Goal: Task Accomplishment & Management: Manage account settings

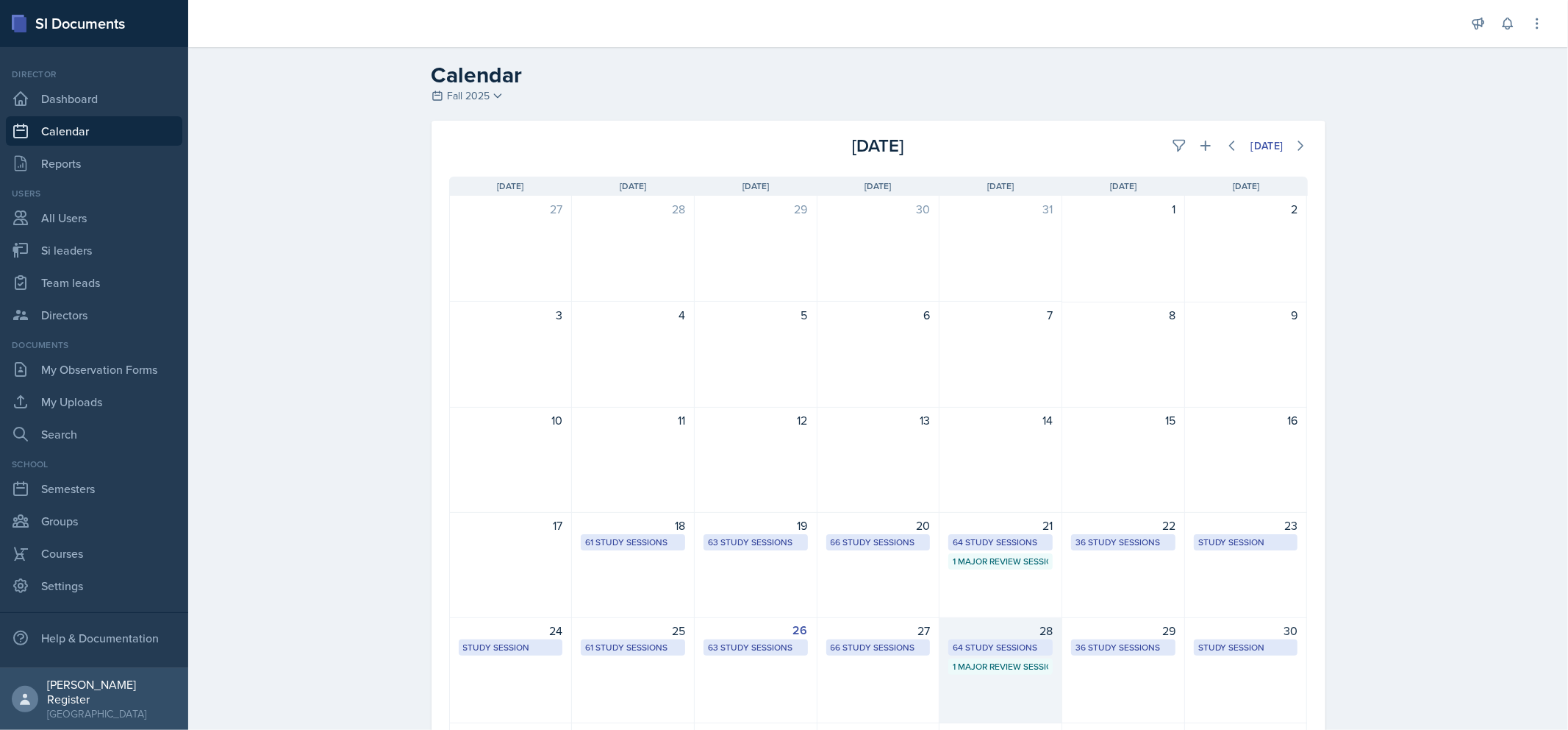
click at [987, 642] on div "64 Study Sessions" at bounding box center [1001, 647] width 95 height 14
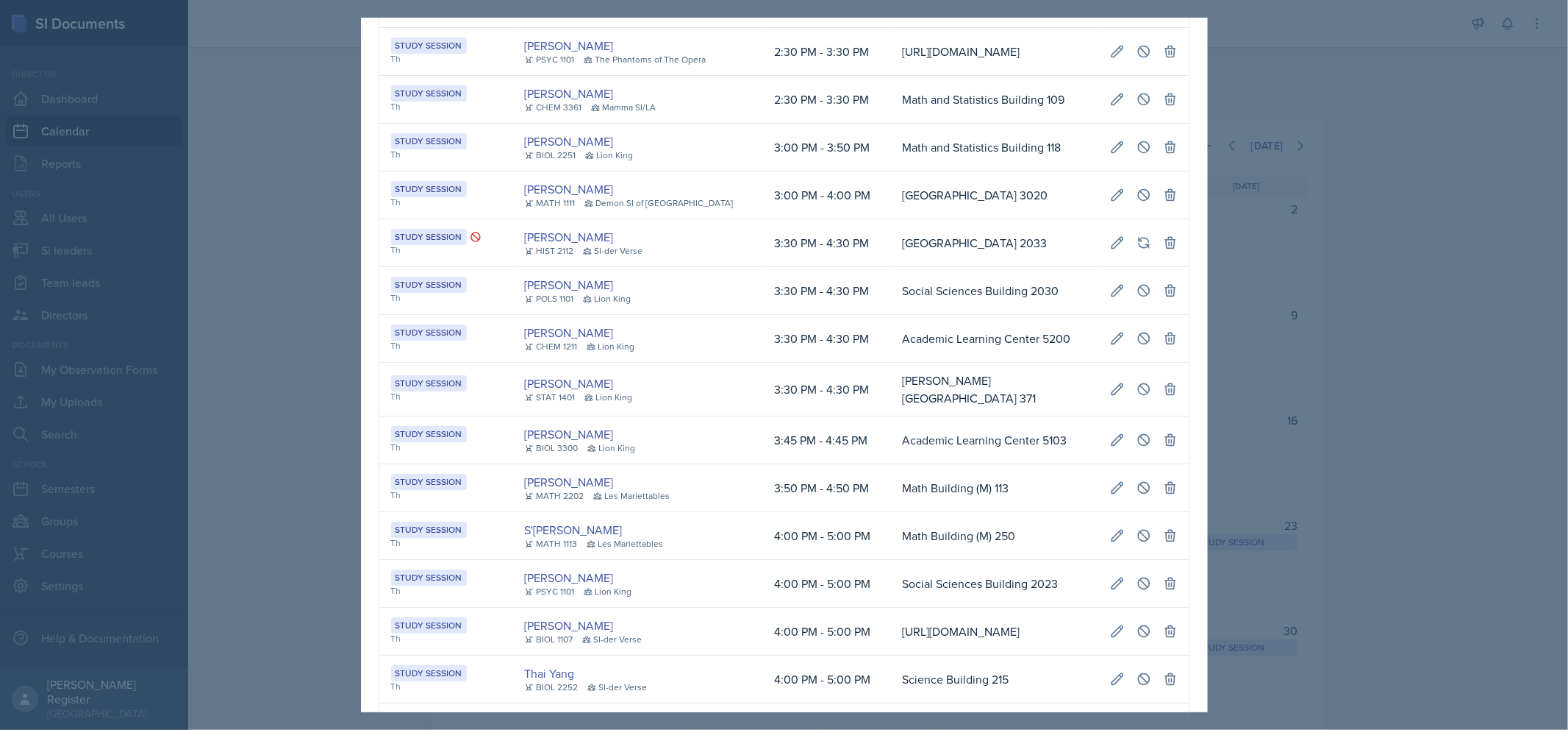
scroll to position [1635, 0]
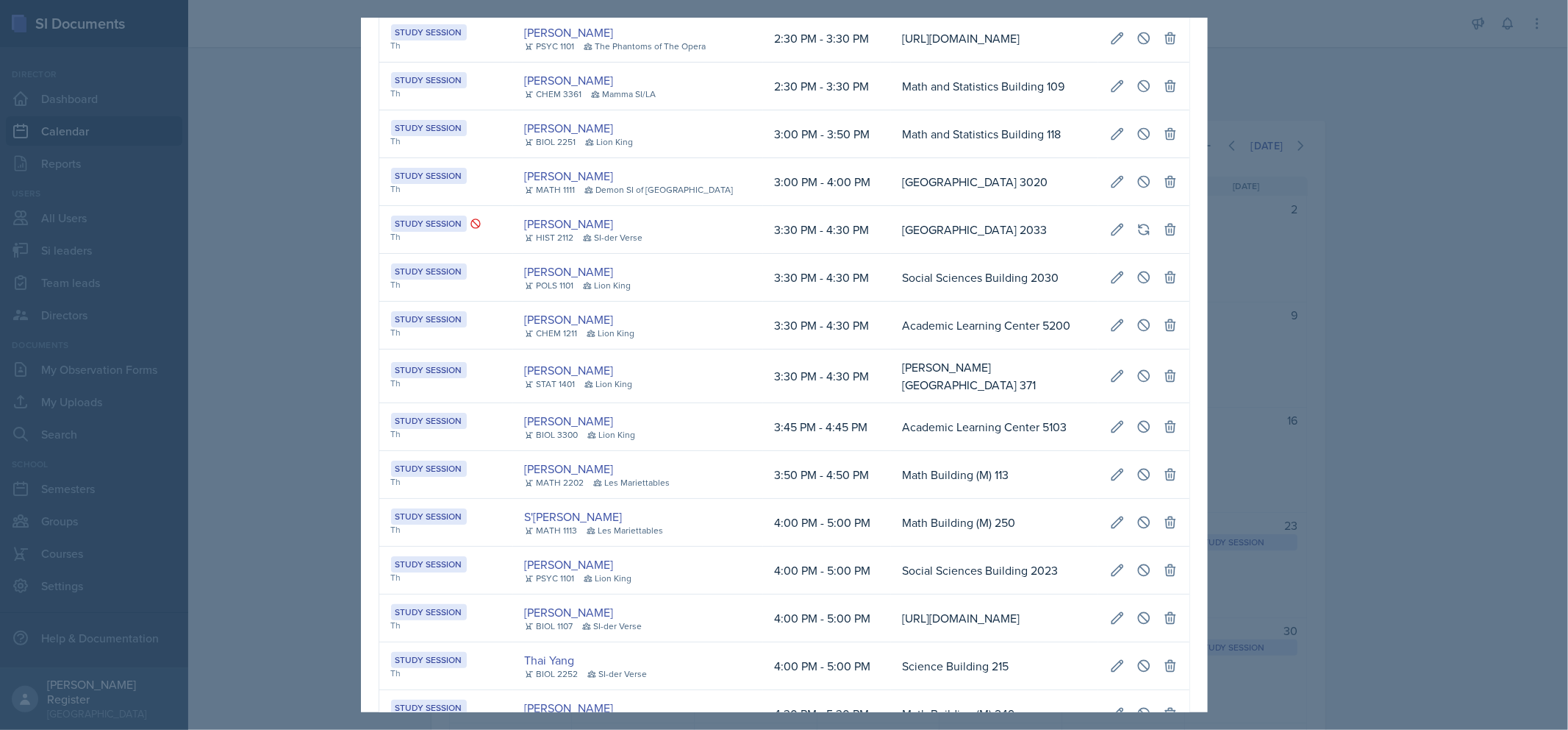
drag, startPoint x: 1397, startPoint y: 314, endPoint x: 1373, endPoint y: 297, distance: 29.4
click at [987, 314] on div at bounding box center [784, 365] width 1568 height 730
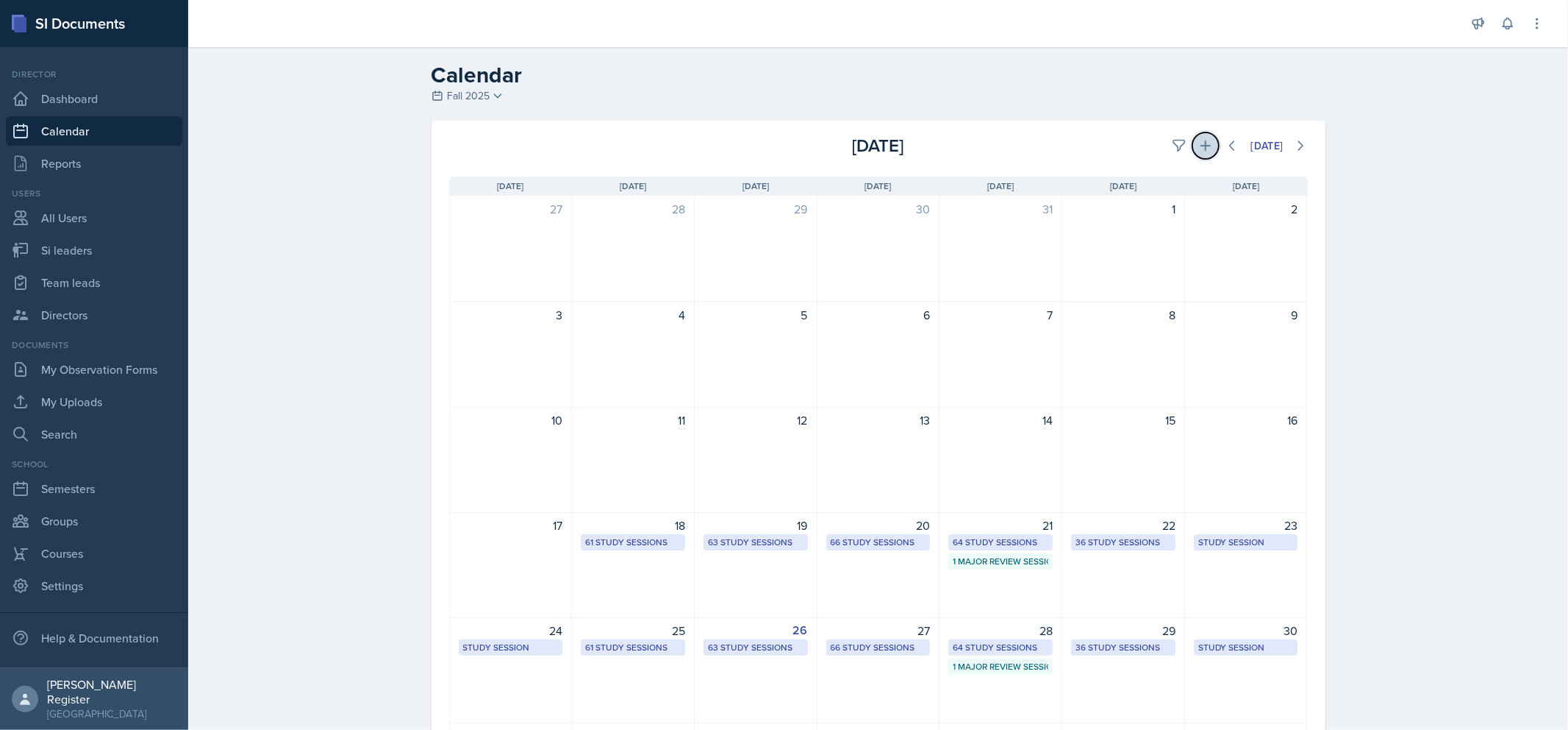
click at [987, 142] on button at bounding box center [1205, 145] width 26 height 26
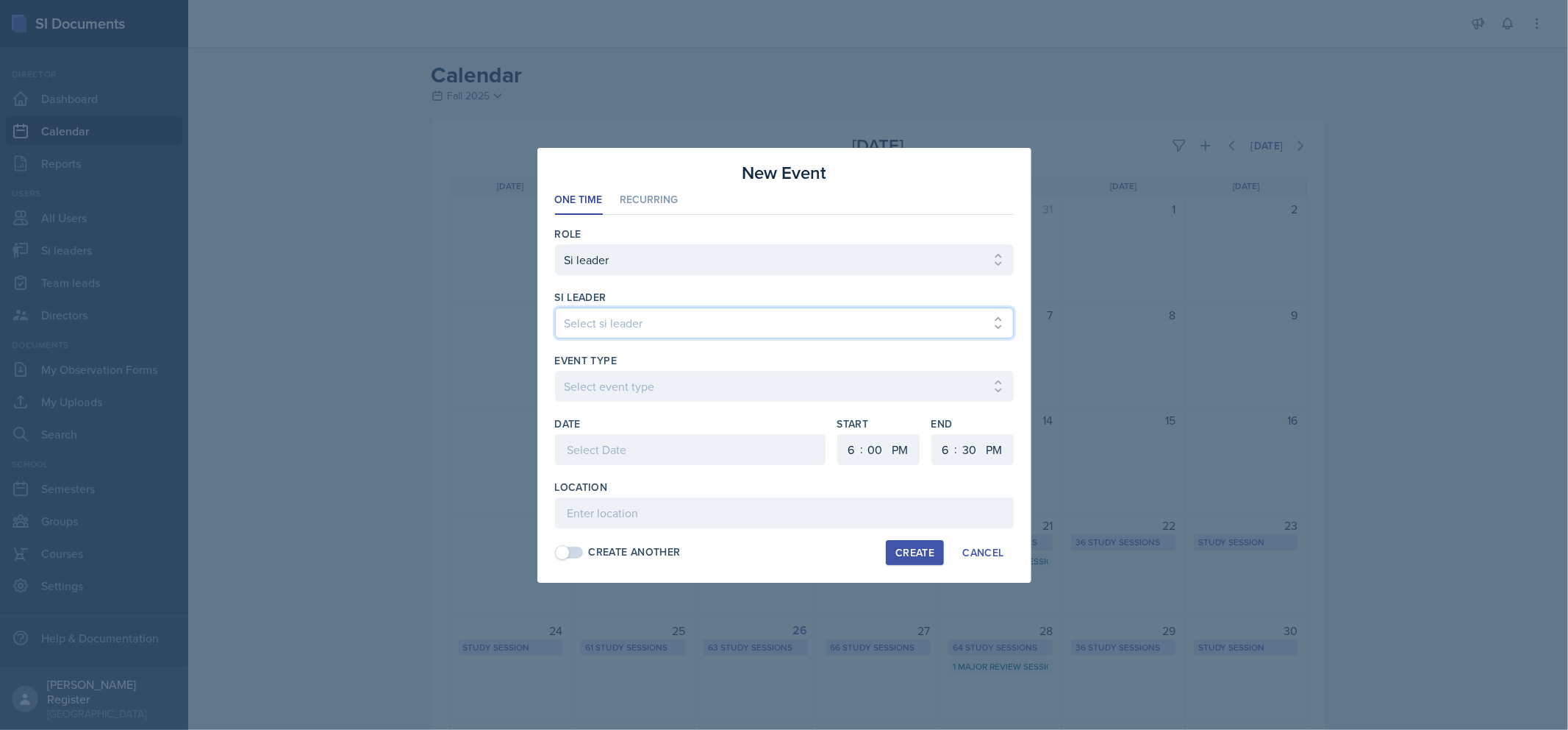
click at [737, 325] on select "Select si leader [PERSON_NAME] [PERSON_NAME] [PERSON_NAME] [PERSON_NAME] [PERSO…" at bounding box center [784, 322] width 459 height 31
click at [822, 328] on select "Select si leader [PERSON_NAME] [PERSON_NAME] [PERSON_NAME] [PERSON_NAME] [PERSO…" at bounding box center [784, 322] width 459 height 31
select select "14b3143b-22fb-4944-86fb-e4baa7b37bda"
click at [555, 307] on select "Select si leader [PERSON_NAME] [PERSON_NAME] [PERSON_NAME] [PERSON_NAME] [PERSO…" at bounding box center [784, 322] width 459 height 31
click at [666, 385] on select "Select event type Major Review Session Study Session" at bounding box center [784, 386] width 459 height 31
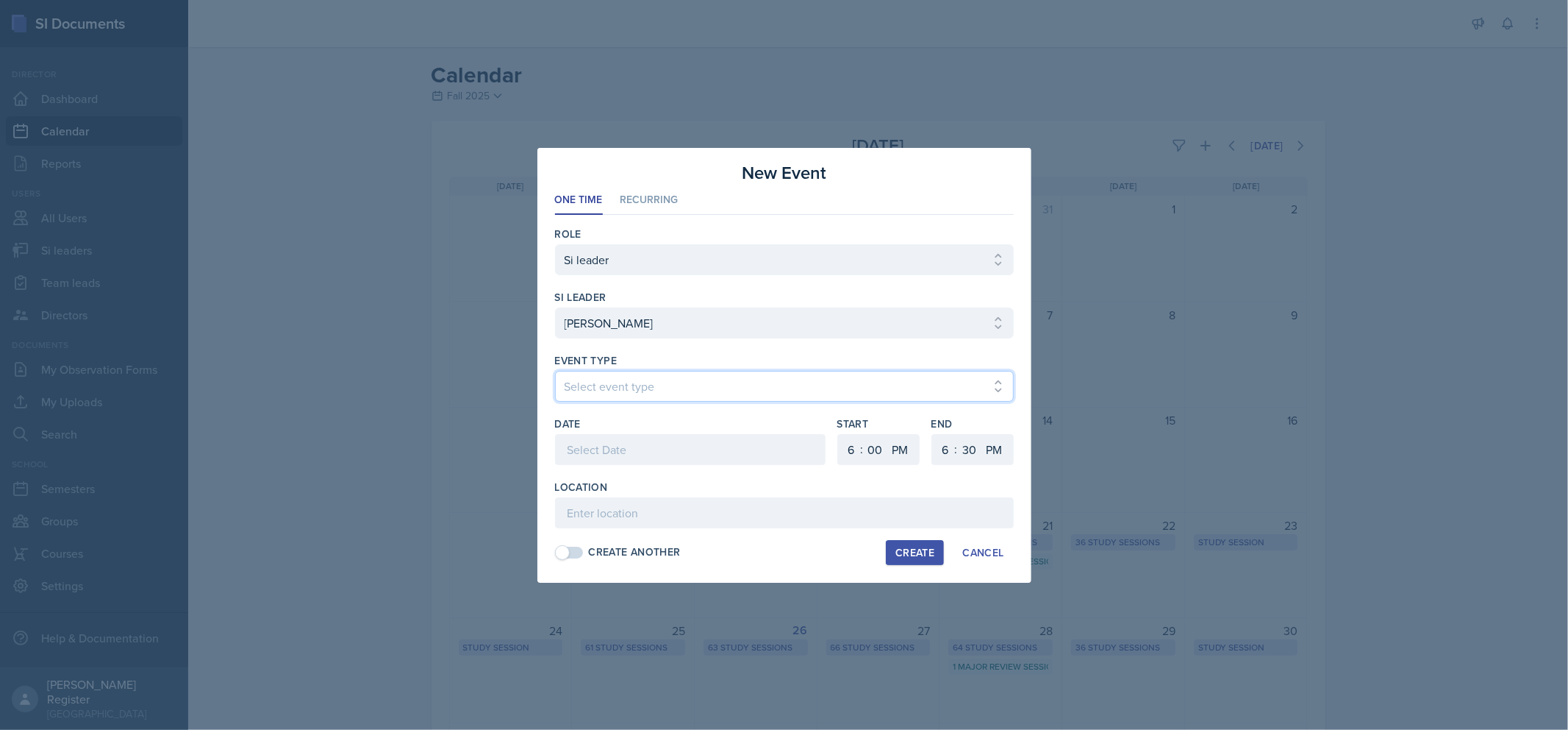
select select "66bb7cbf-e419-488b-a7ef-f63bc5f9ed04"
click at [555, 371] on select "Select event type Major Review Session Study Session" at bounding box center [784, 386] width 459 height 31
click at [676, 436] on div at bounding box center [691, 449] width 270 height 31
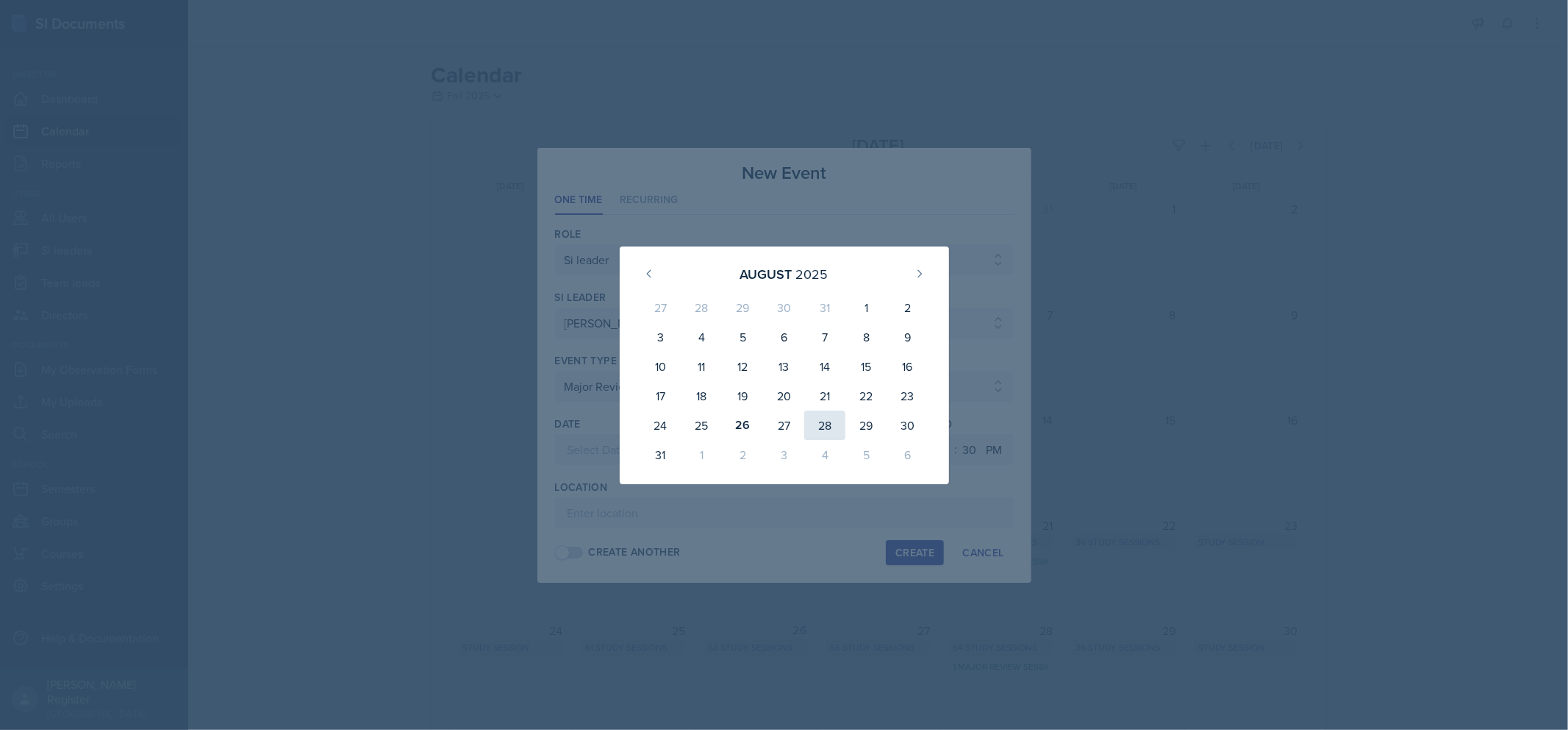
click at [829, 430] on div "28" at bounding box center [825, 425] width 41 height 29
type input "[DATE]"
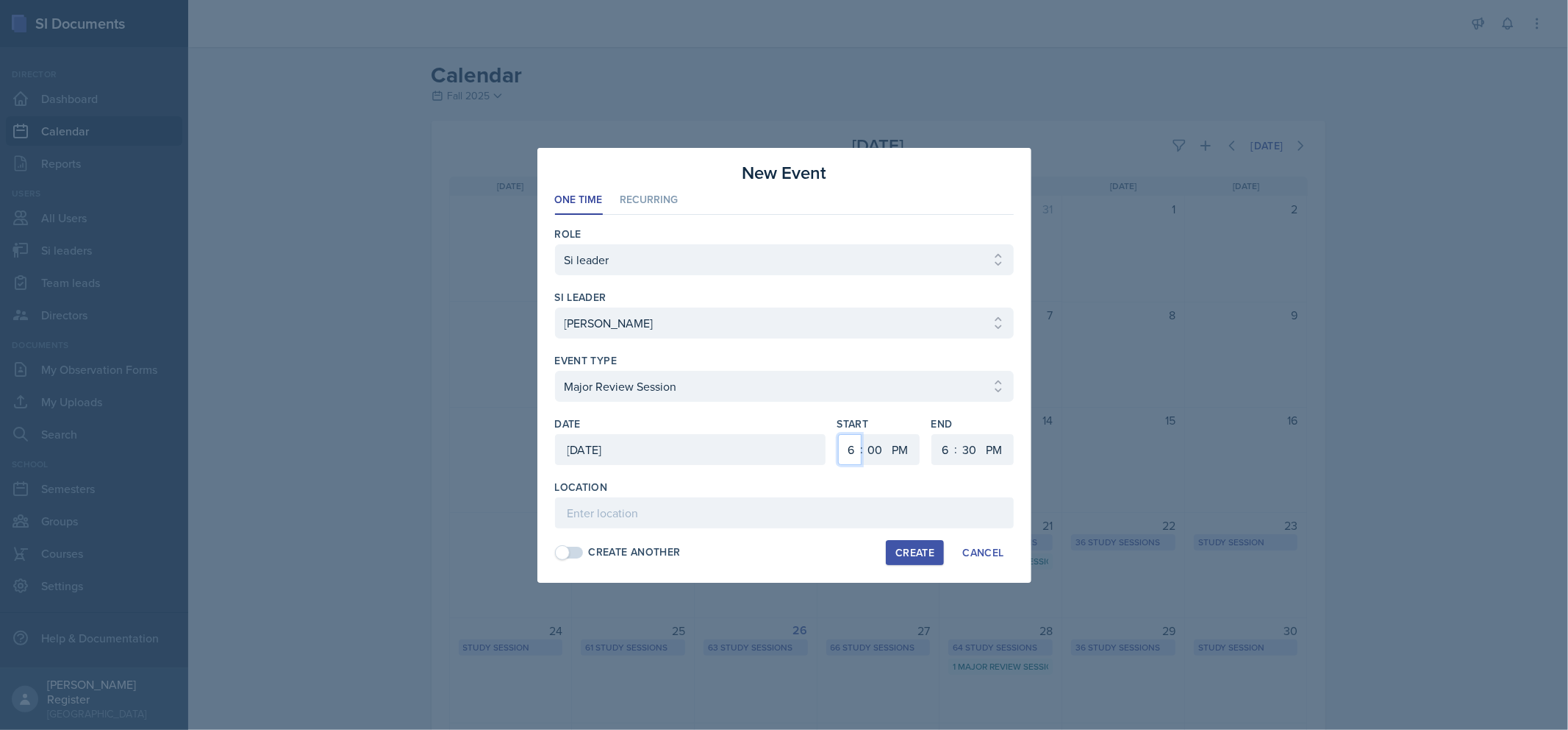
click at [847, 454] on select "1 2 3 4 5 6 7 8 9 10 11 12" at bounding box center [850, 449] width 23 height 31
select select "5"
click at [838, 434] on select "1 2 3 4 5 6 7 8 9 10 11 12" at bounding box center [850, 449] width 23 height 31
click at [887, 453] on select "AM PM" at bounding box center [901, 449] width 29 height 31
click at [869, 456] on select "00 05 10 15 20 25 30 35 40 45 50 55" at bounding box center [875, 449] width 23 height 31
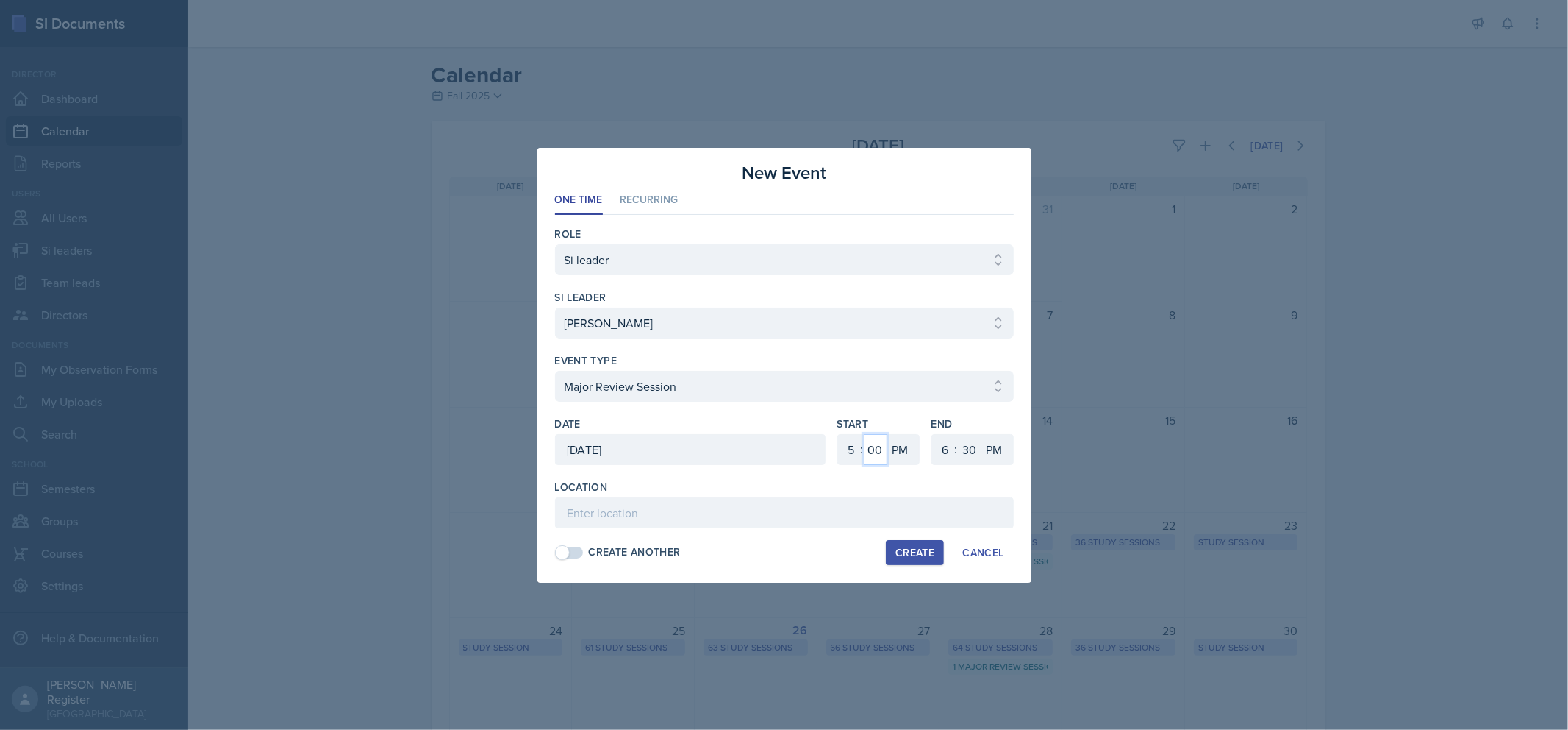
select select "30"
click at [864, 434] on select "00 05 10 15 20 25 30 35 40 45 50 55" at bounding box center [875, 449] width 23 height 31
click at [772, 510] on input at bounding box center [784, 512] width 459 height 31
click at [921, 557] on div "Create" at bounding box center [915, 553] width 39 height 12
select select
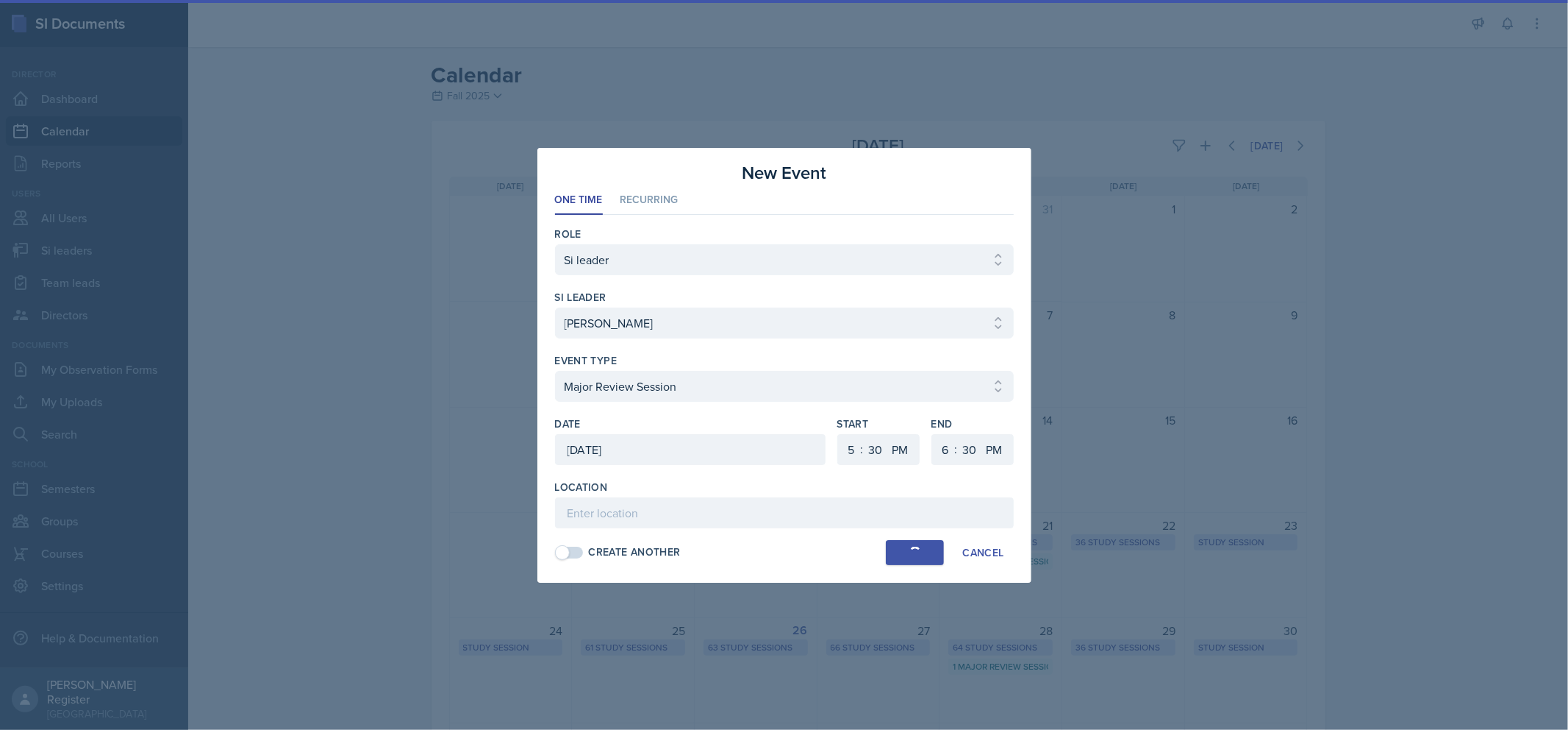
select select
select select "6"
select select "0"
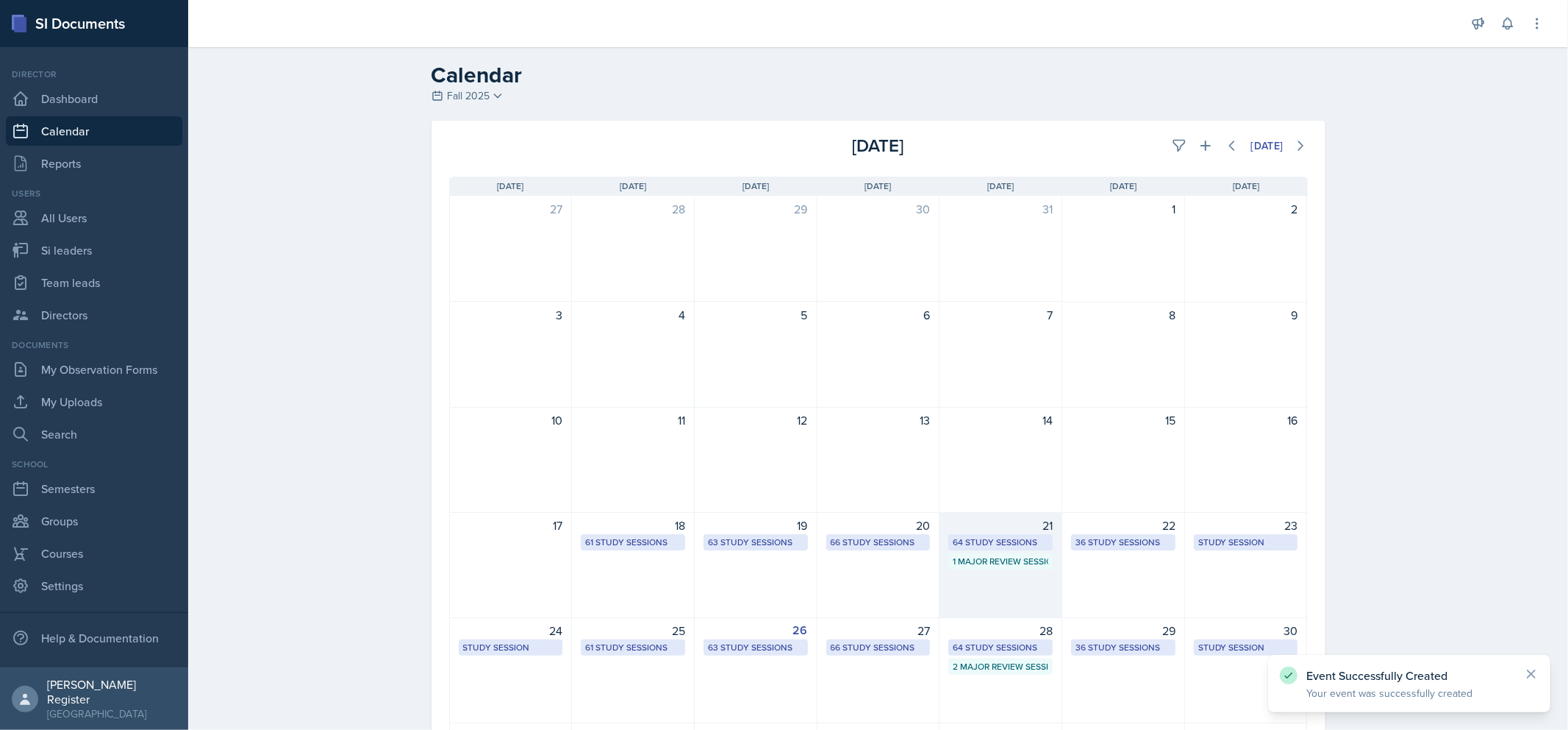
click at [987, 547] on div "64 Study Sessions" at bounding box center [1001, 542] width 95 height 14
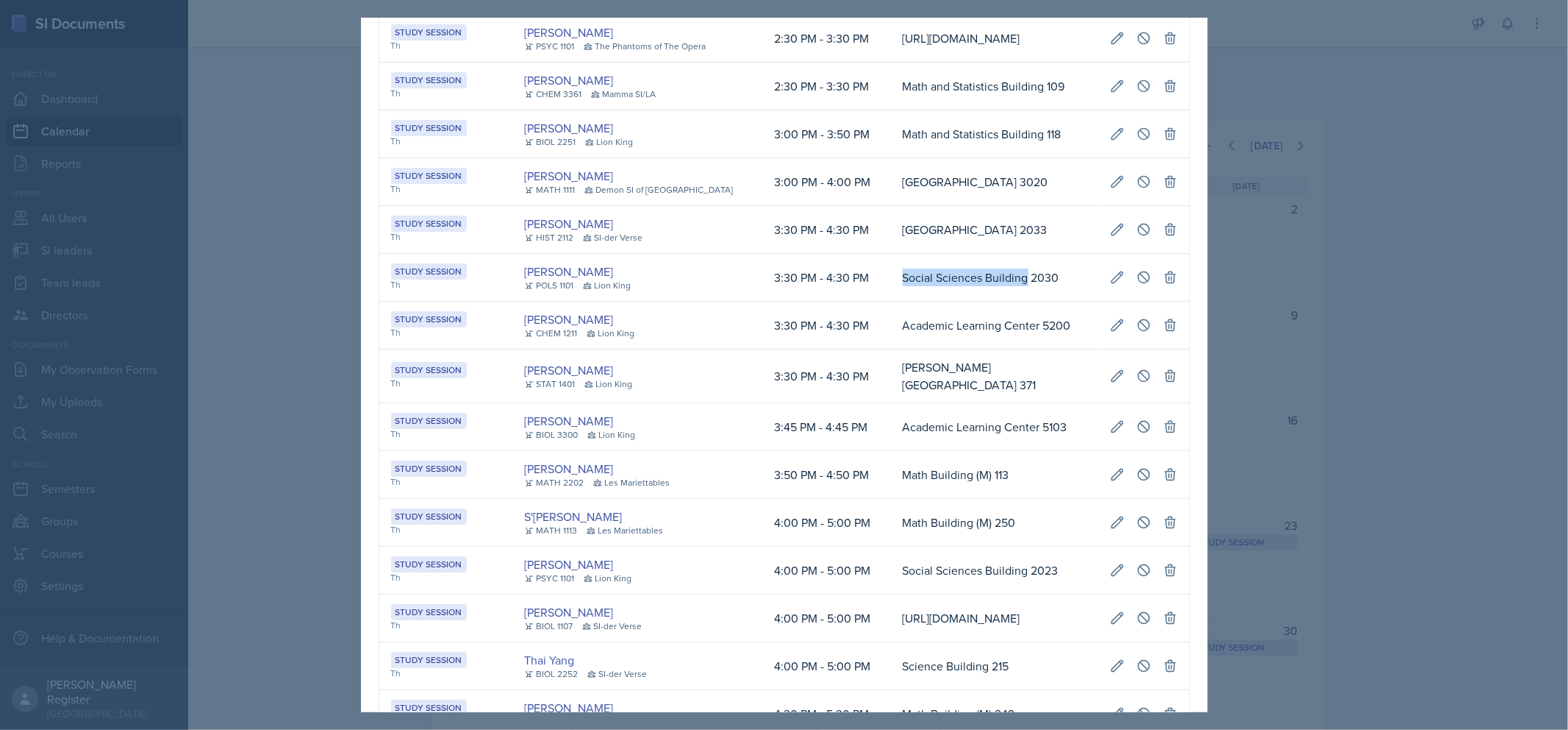
drag, startPoint x: 869, startPoint y: 227, endPoint x: 995, endPoint y: 237, distance: 126.4
click at [987, 254] on td "Social Sciences Building 2030" at bounding box center [995, 278] width 207 height 48
copy td "[GEOGRAPHIC_DATA]"
click at [987, 176] on div at bounding box center [784, 365] width 1568 height 730
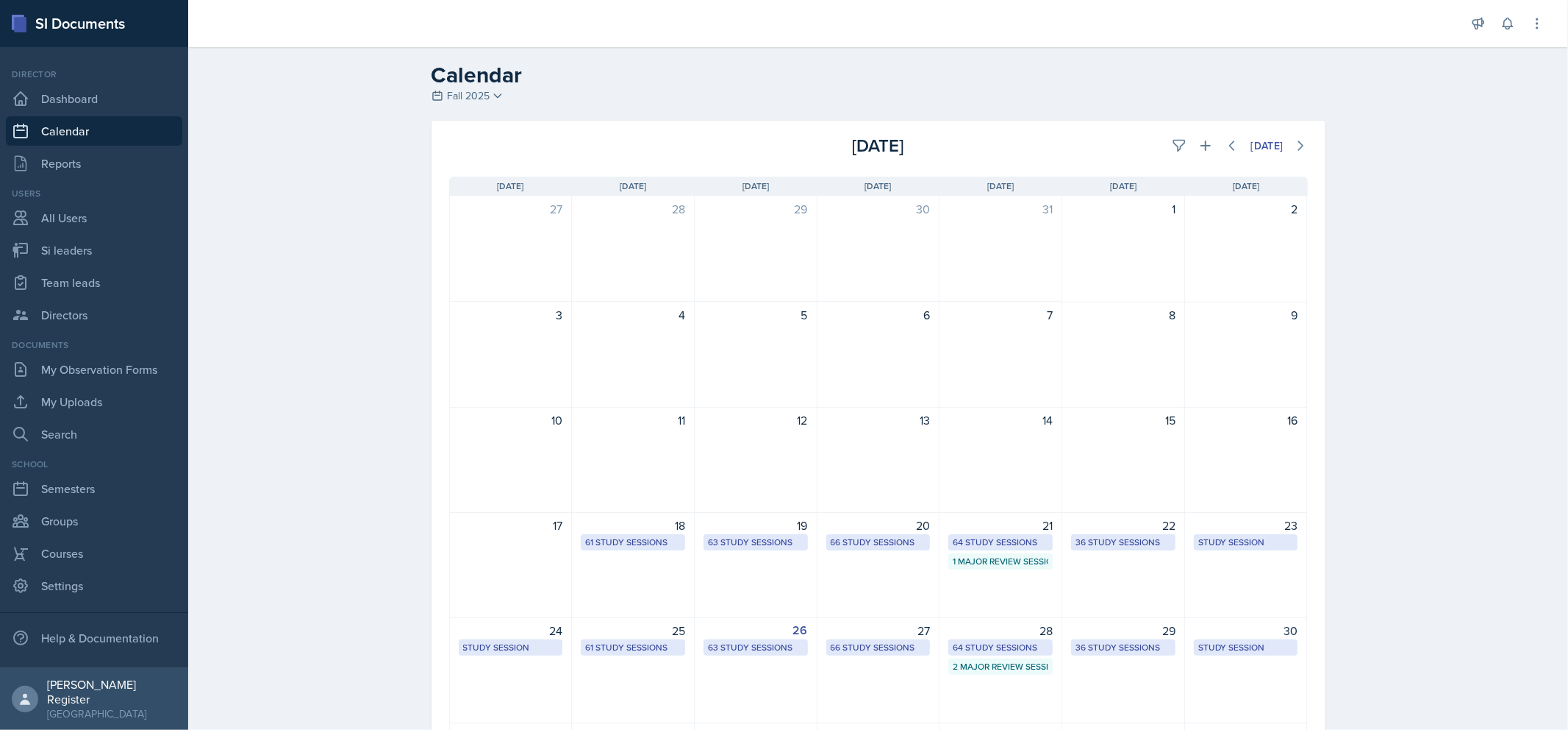
click at [987, 635] on div "28" at bounding box center [1001, 631] width 104 height 18
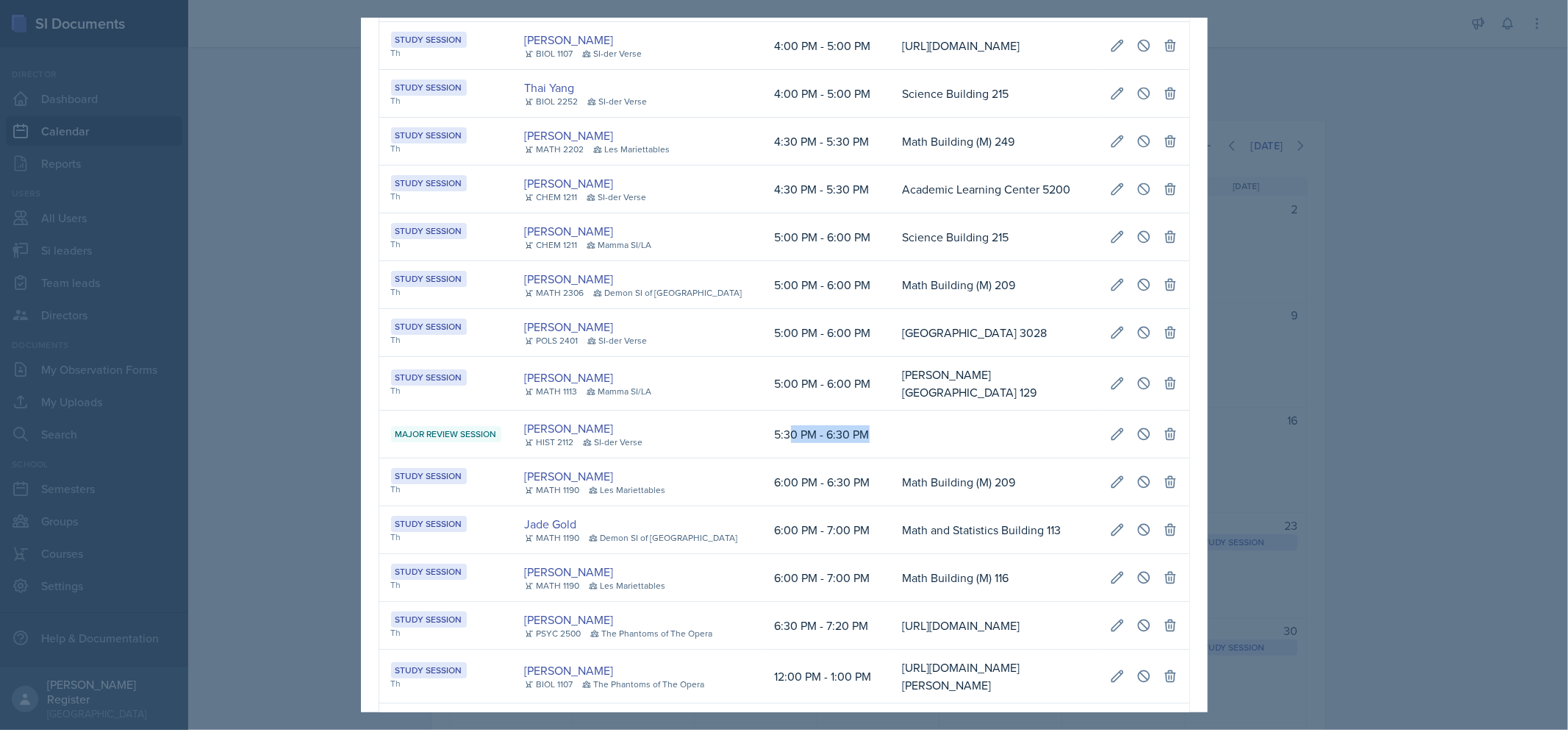
scroll to position [0, 826]
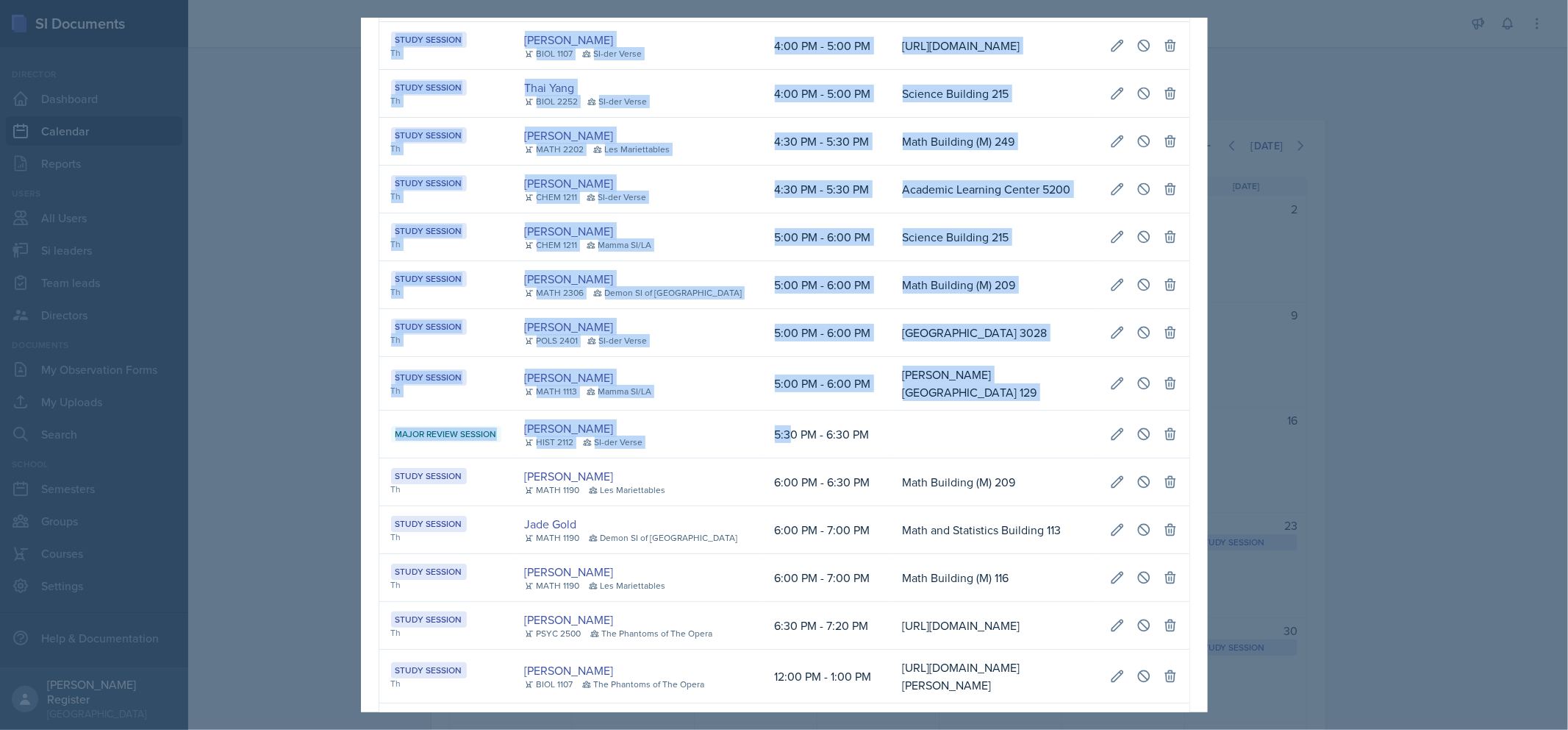
drag, startPoint x: 860, startPoint y: 380, endPoint x: 1188, endPoint y: 390, distance: 328.2
click at [987, 427] on icon at bounding box center [1118, 434] width 15 height 15
type input "[DATE]"
select select "5"
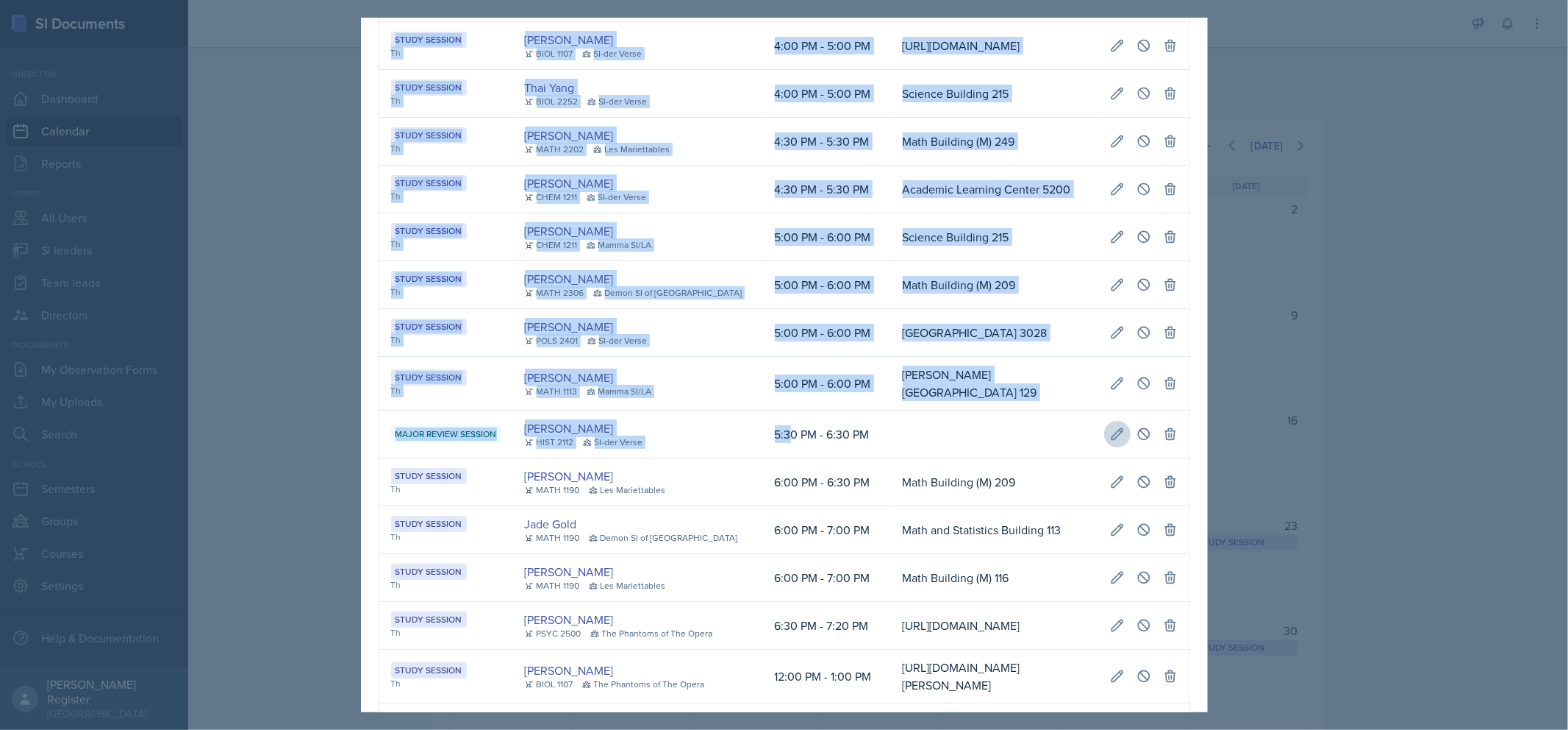
select select "30"
select select "PM"
select select "6"
select select "30"
select select "PM"
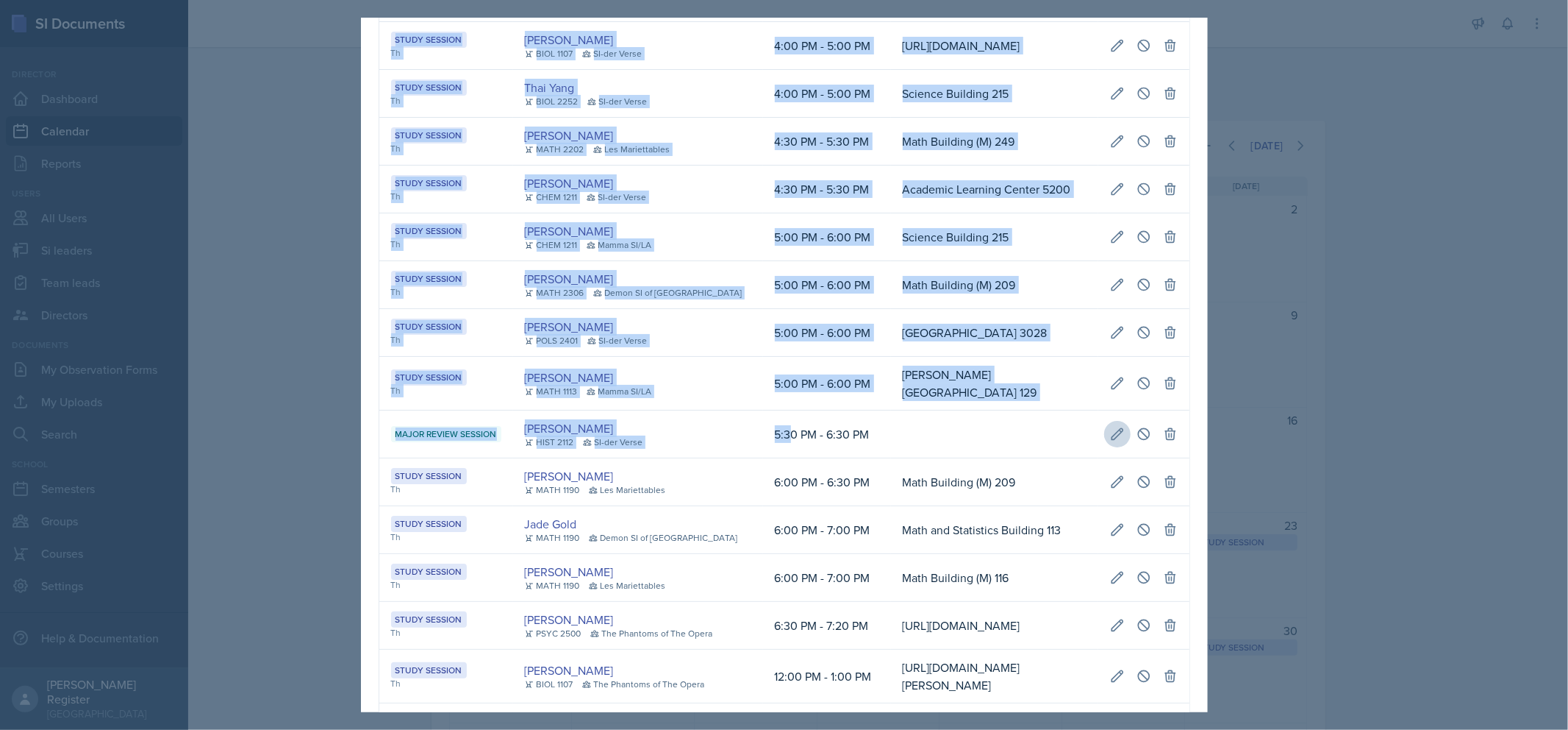
select select "66bb7cbf-e419-488b-a7ef-f63bc5f9ed04"
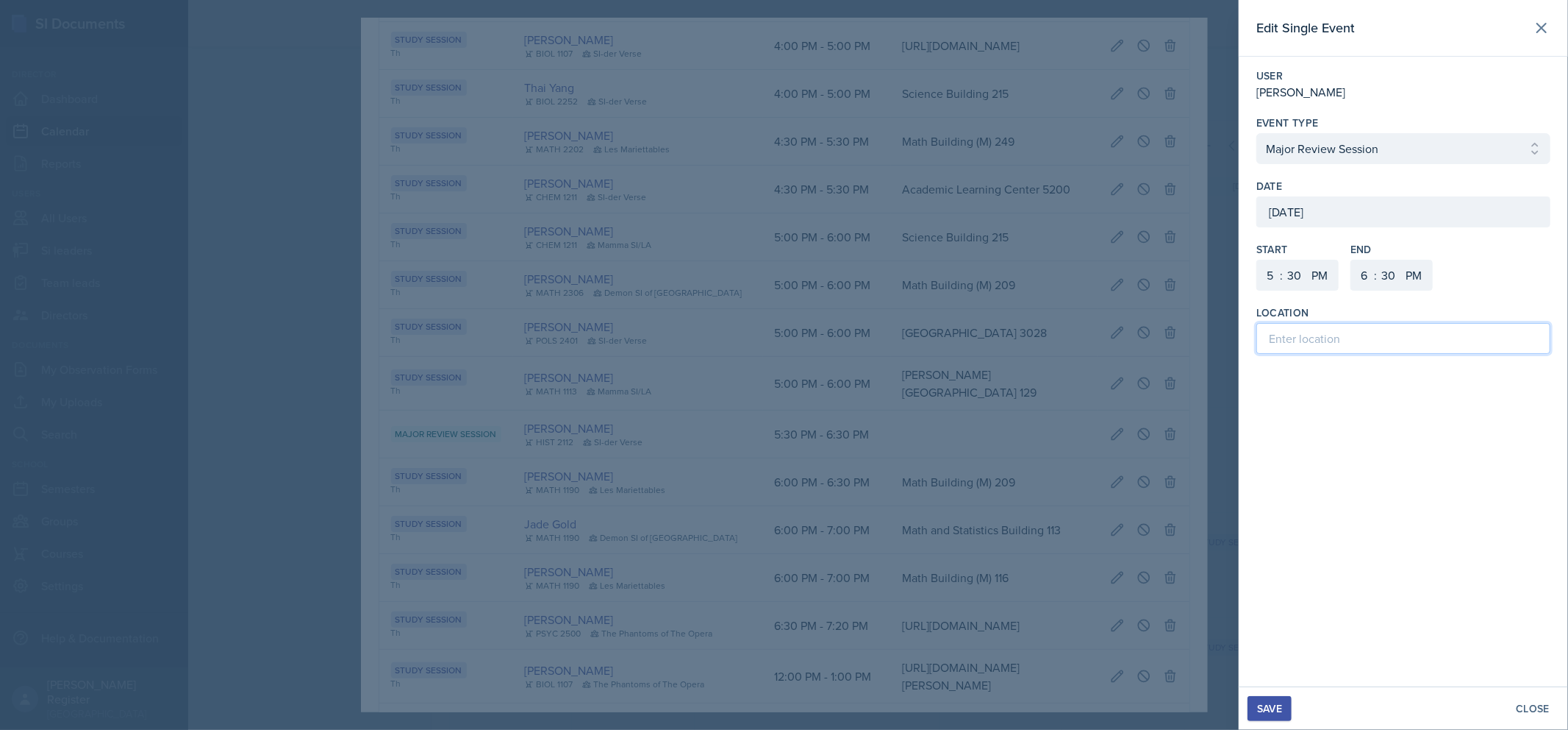
paste input "[GEOGRAPHIC_DATA]"
click at [987, 347] on input "[GEOGRAPHIC_DATA]" at bounding box center [1404, 338] width 294 height 31
type input "[GEOGRAPHIC_DATA] 3029"
click at [987, 708] on div "Save" at bounding box center [1269, 708] width 25 height 12
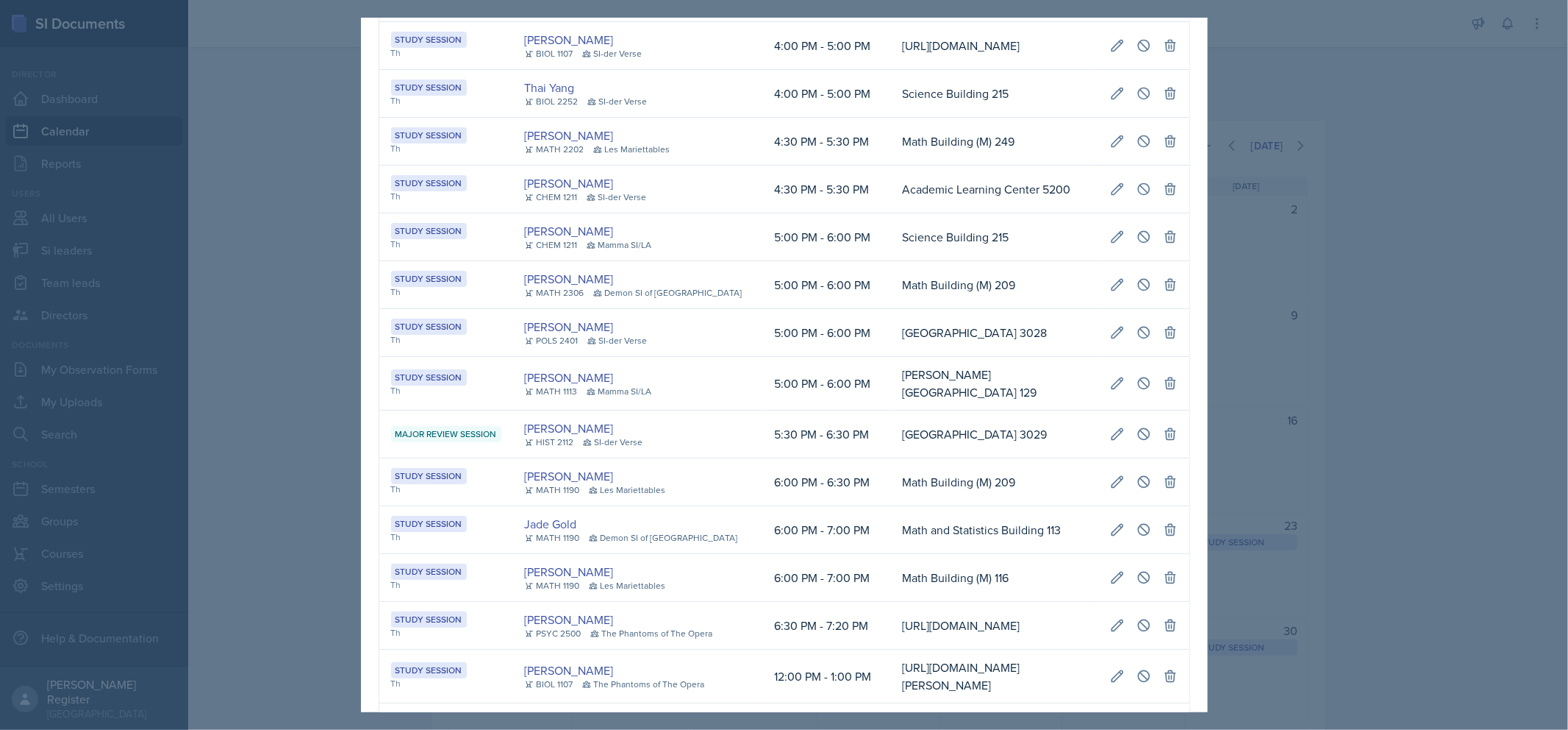
click at [987, 370] on div at bounding box center [784, 365] width 1568 height 730
